Goal: Check status

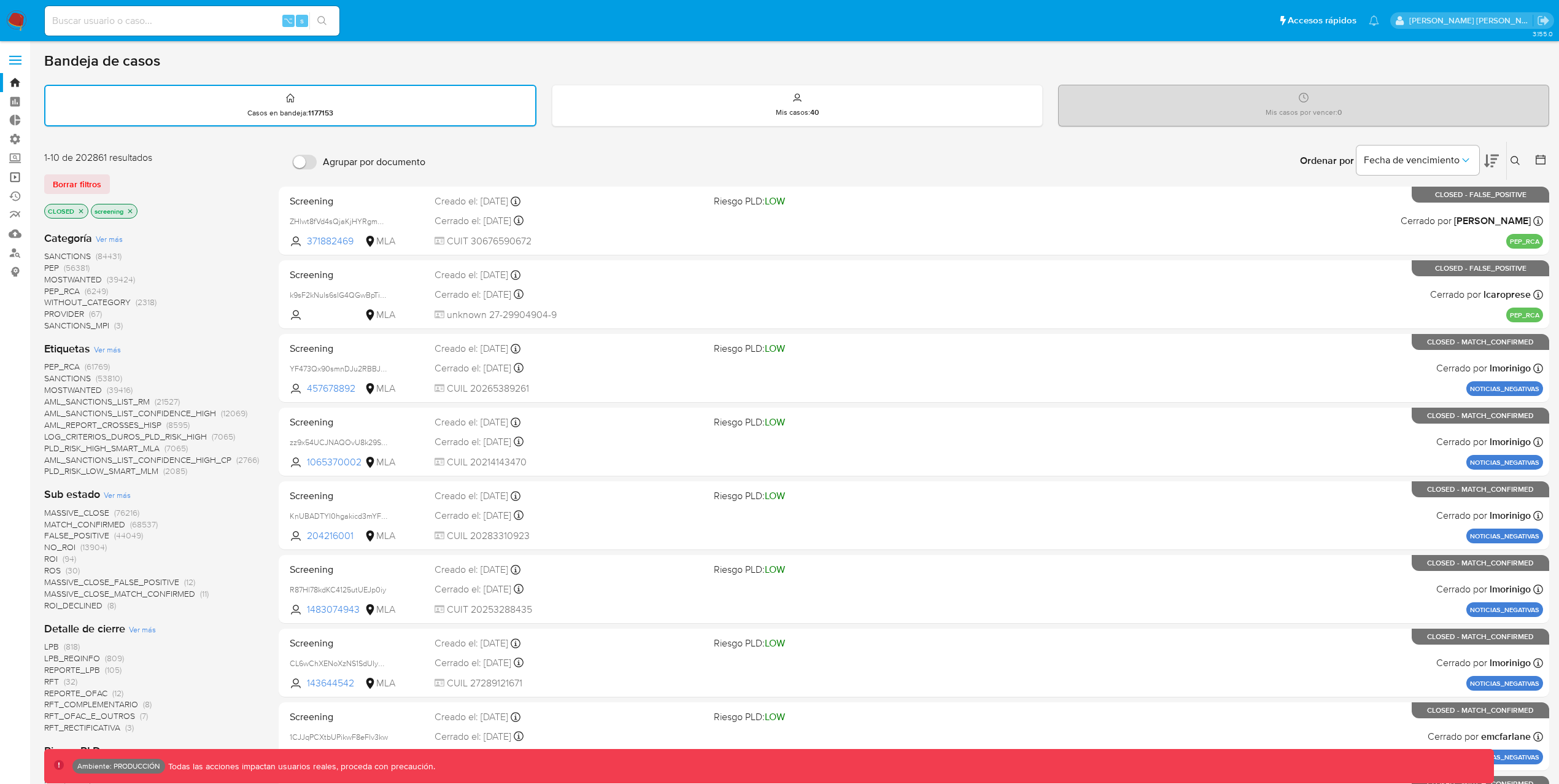
click at [8, 173] on link "Operaciones masivas" at bounding box center [73, 176] width 146 height 19
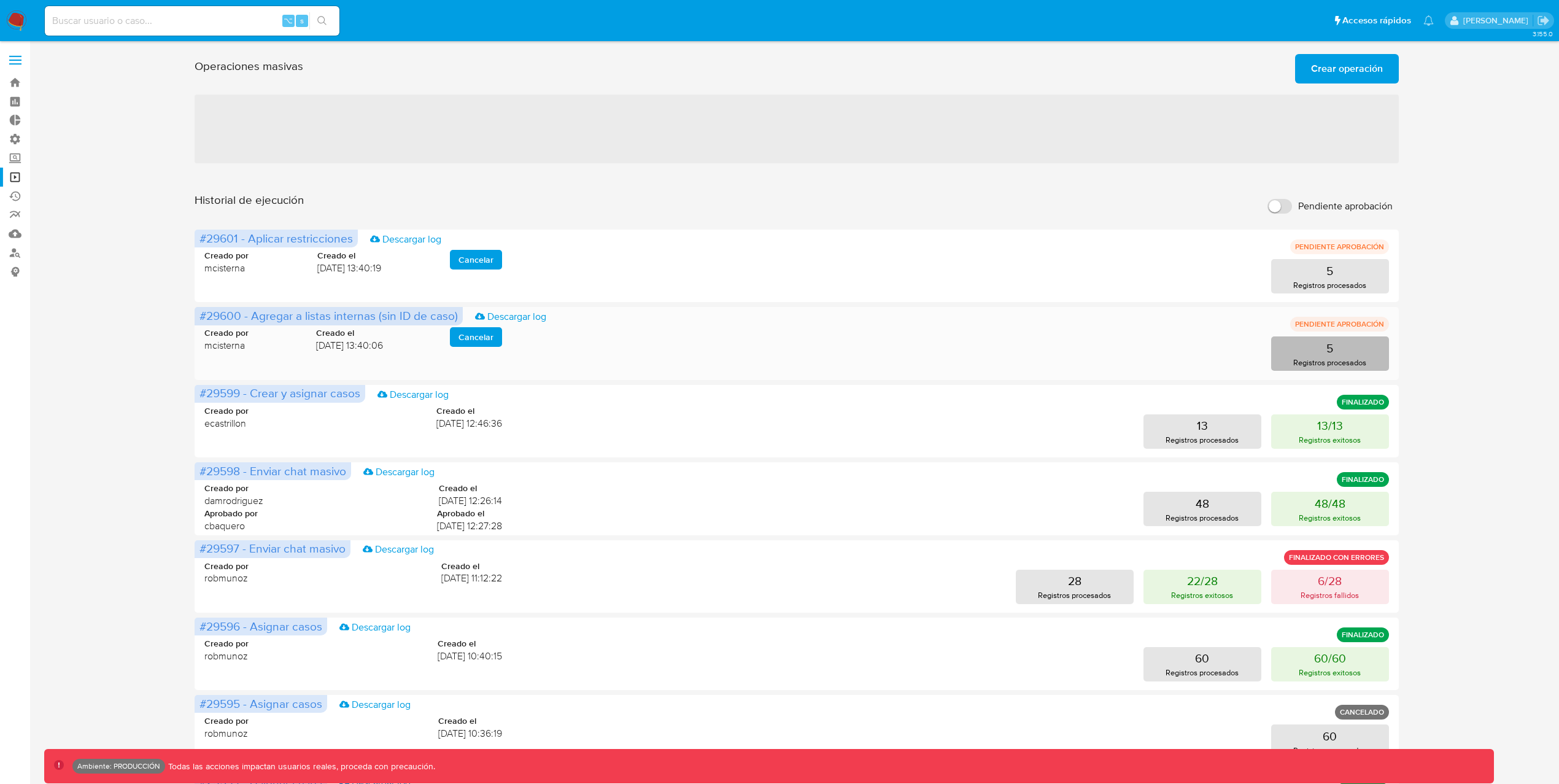
click at [1335, 361] on p "Registros procesados" at bounding box center [1330, 362] width 73 height 11
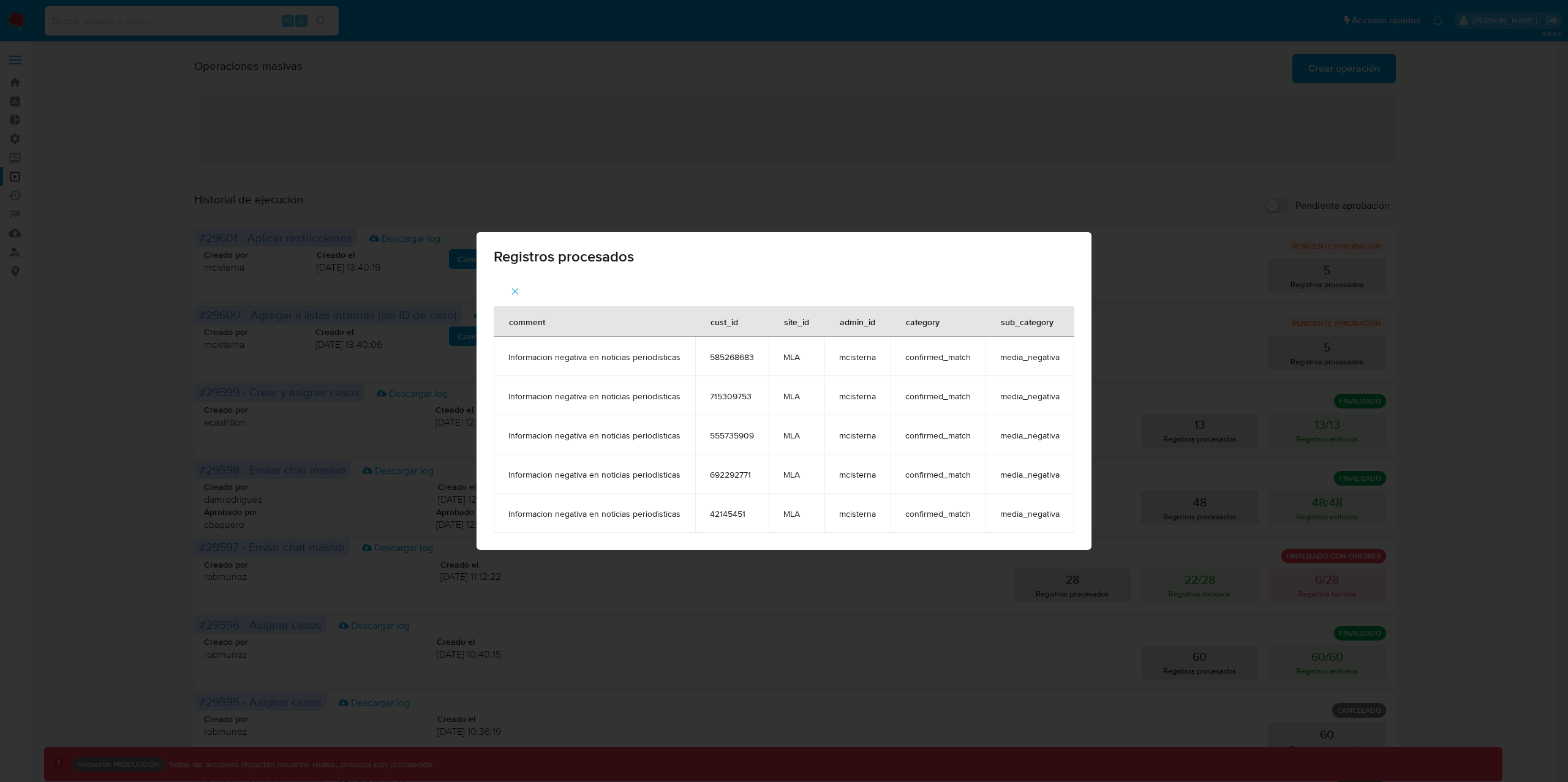
click at [1183, 227] on div "Registros procesados comment cust_id site_id admin_id category sub_category Inf…" at bounding box center [784, 391] width 1568 height 782
click at [878, 171] on div "Registros procesados comment cust_id site_id admin_id category sub_category Inf…" at bounding box center [784, 391] width 1568 height 782
click at [511, 286] on icon "button" at bounding box center [515, 291] width 11 height 11
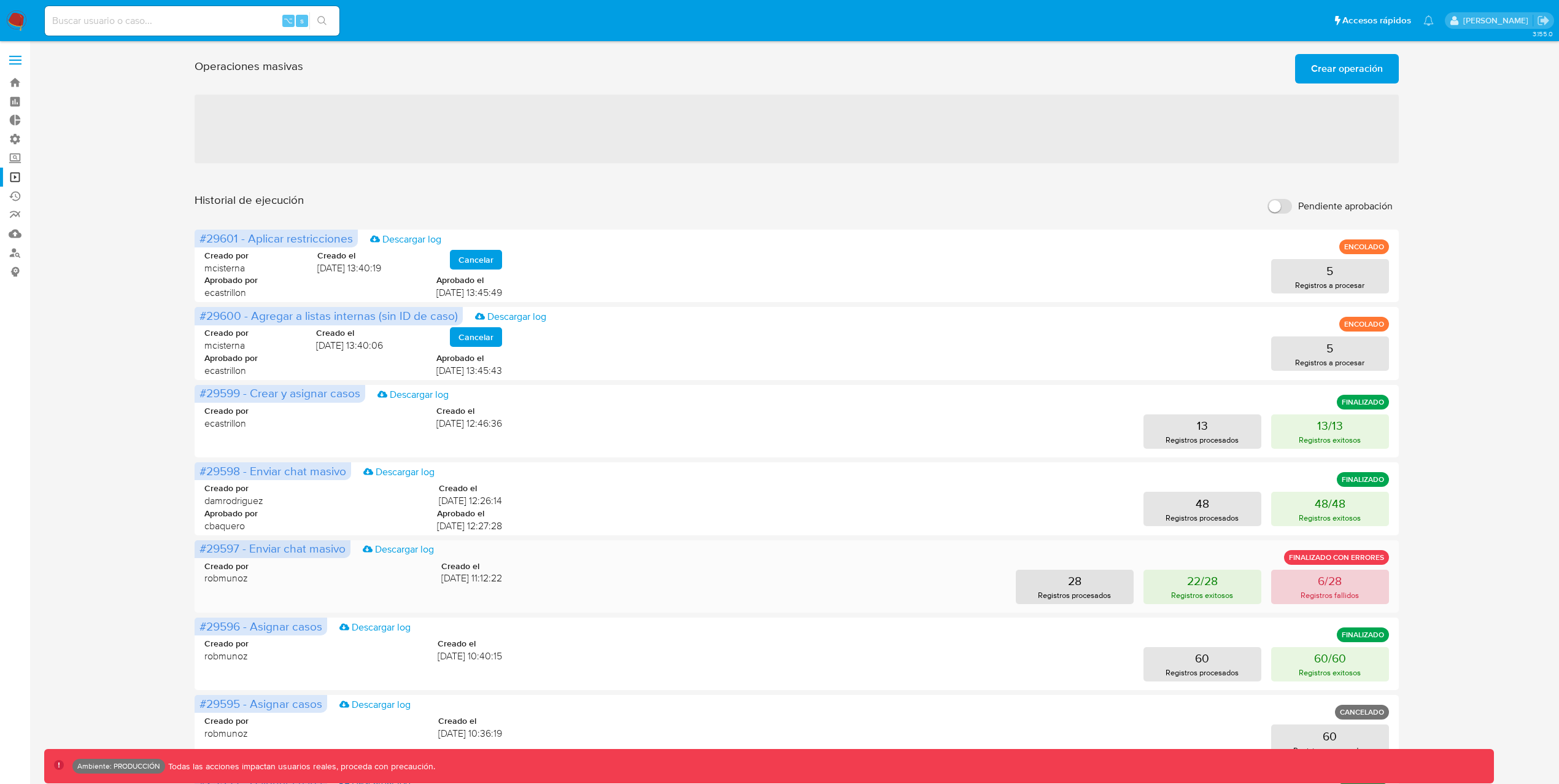
click at [1347, 588] on button "6/28 Registros fallidos" at bounding box center [1330, 586] width 118 height 34
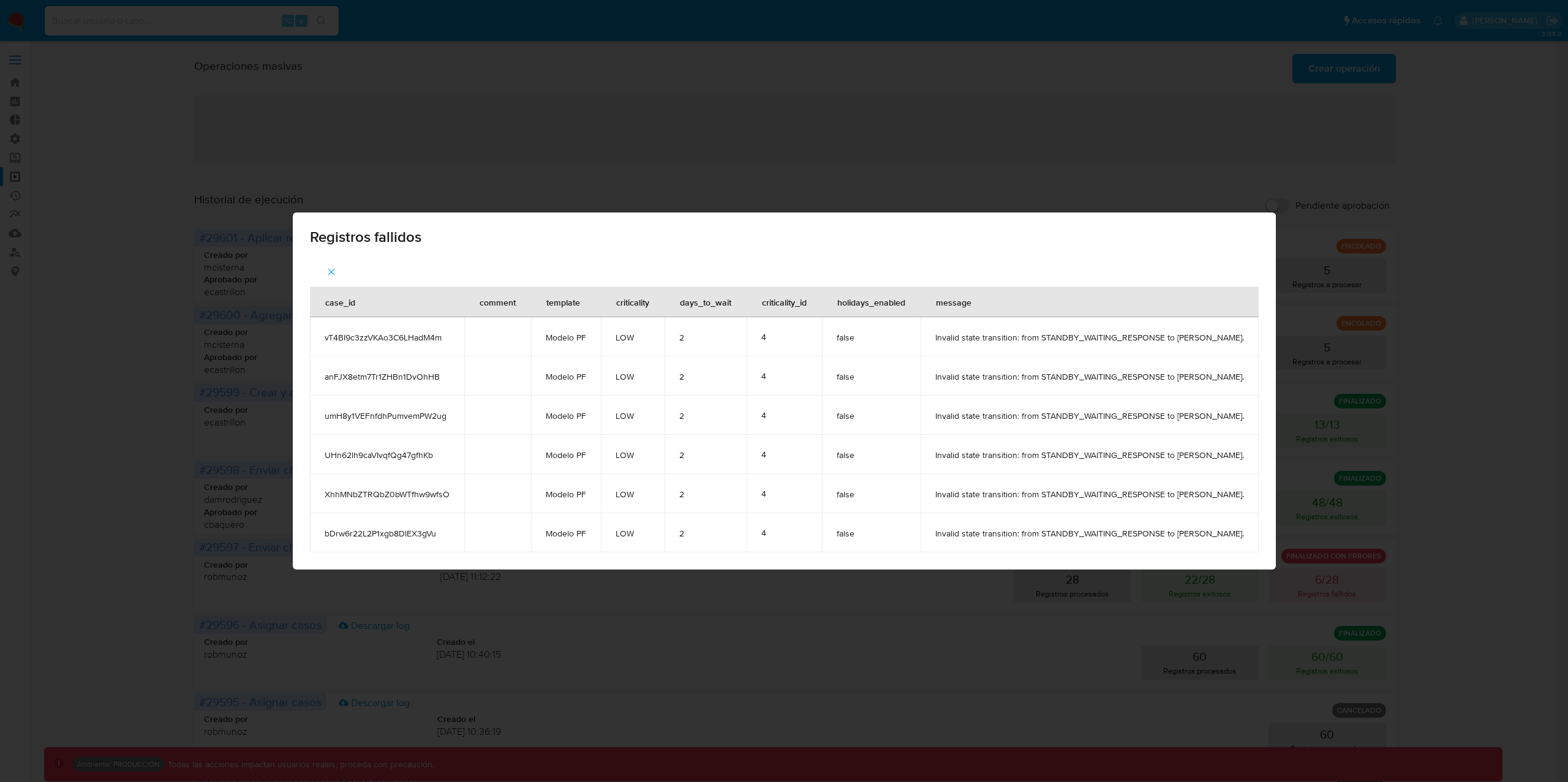
click at [1196, 162] on div "Registros fallidos case_id comment template criticality days_to_wait criticalit…" at bounding box center [784, 391] width 1568 height 782
click at [326, 267] on icon "button" at bounding box center [331, 272] width 11 height 11
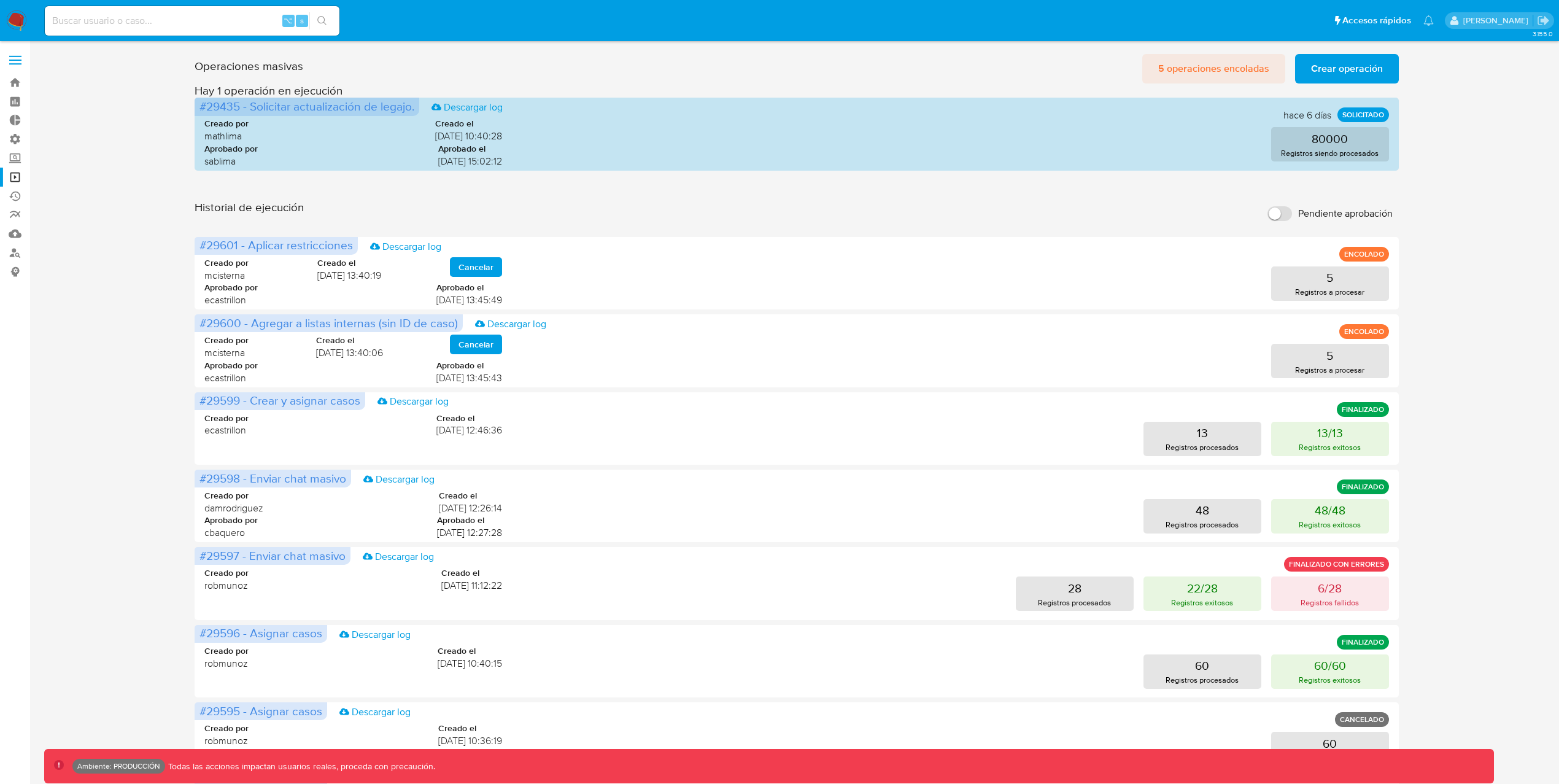
click at [1237, 70] on span "5 operaciones encoladas" at bounding box center [1213, 69] width 111 height 27
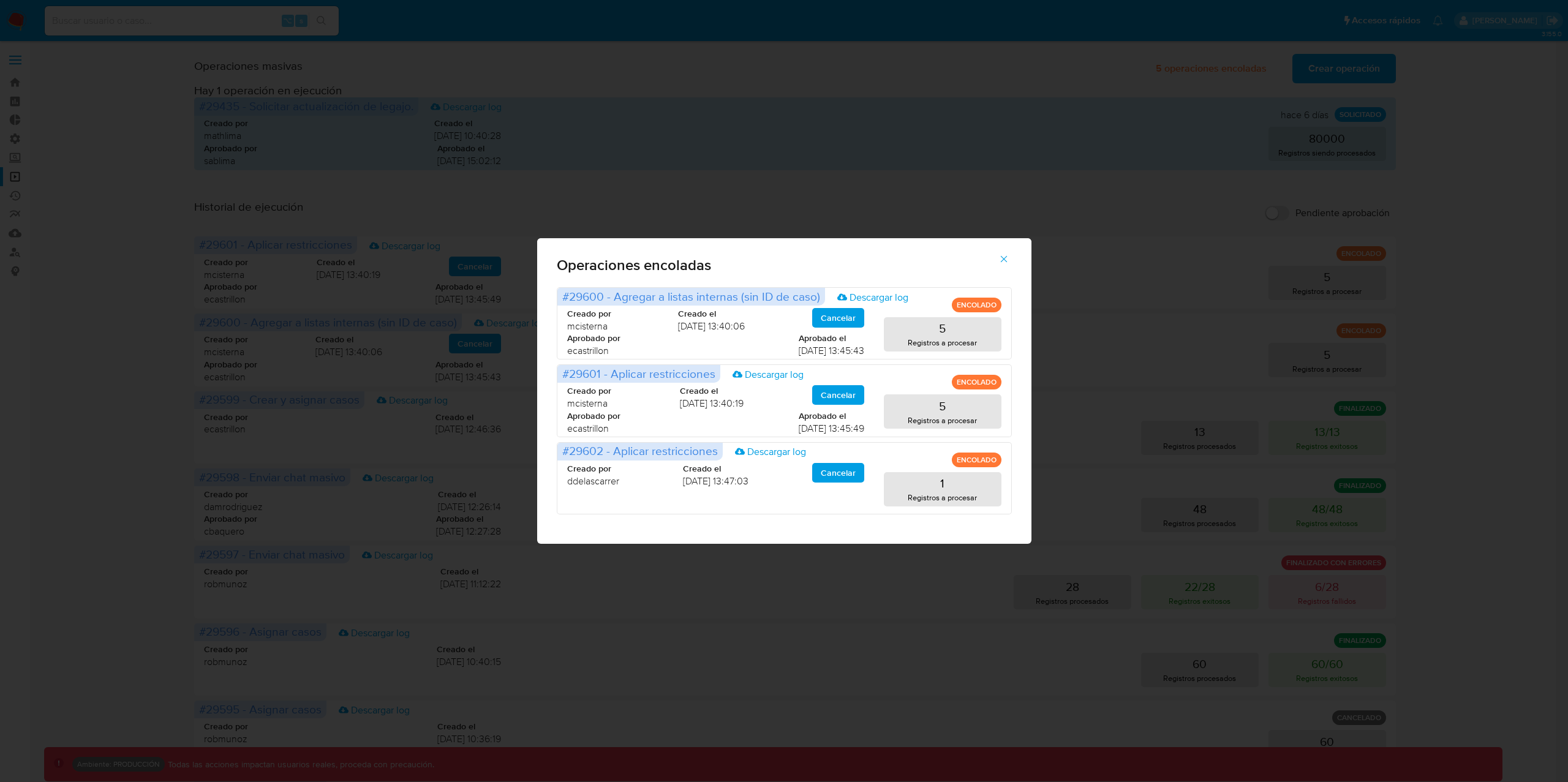
click at [799, 54] on div "Operaciones encoladas #29600 - Agregar a listas internas (sin ID de caso) Desca…" at bounding box center [784, 391] width 1568 height 782
click at [1006, 259] on icon "button" at bounding box center [1004, 259] width 11 height 11
